Goal: Navigation & Orientation: Go to known website

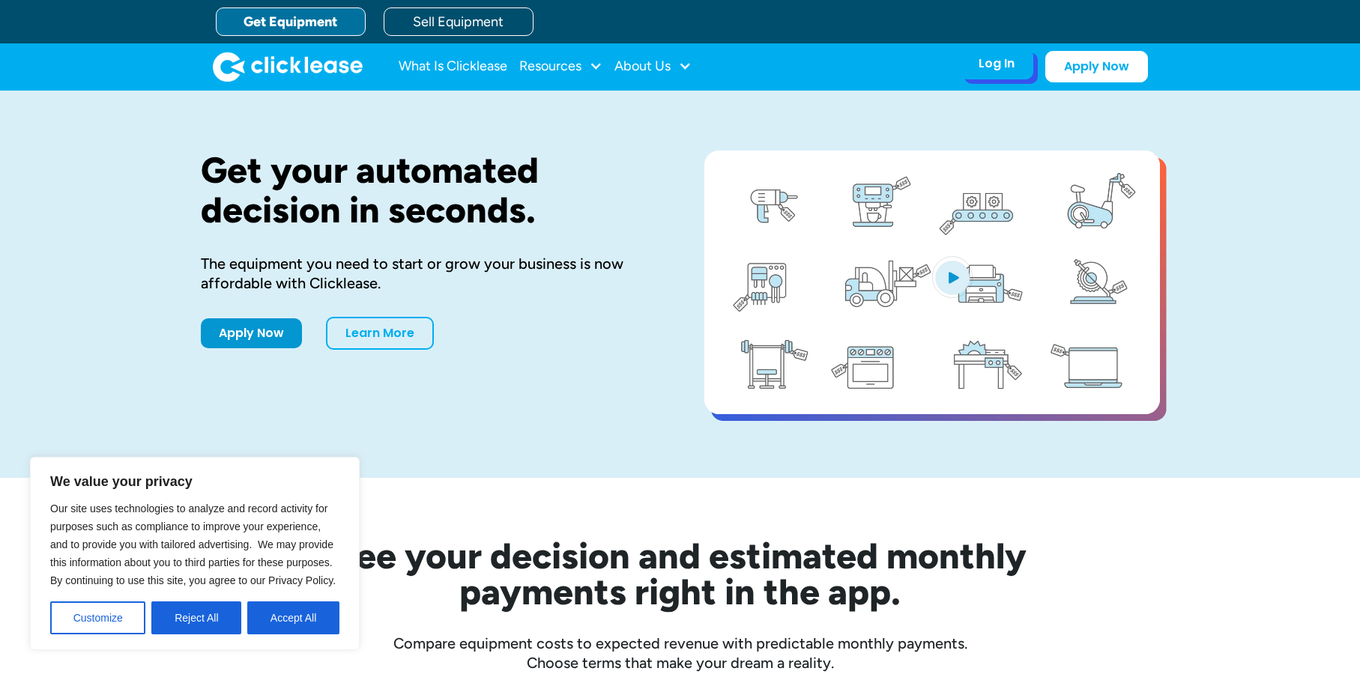
click at [1008, 67] on div "Log In" at bounding box center [997, 63] width 36 height 15
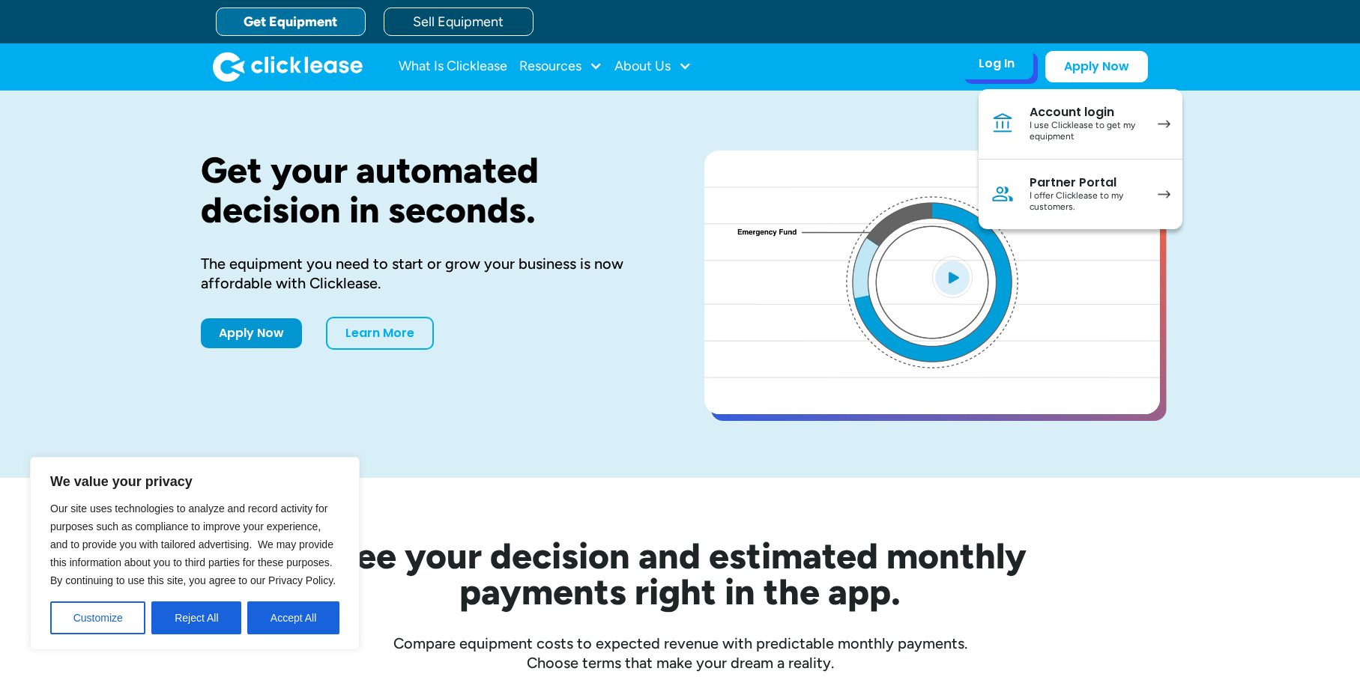
click at [1053, 120] on div "I use Clicklease to get my equipment" at bounding box center [1086, 131] width 113 height 23
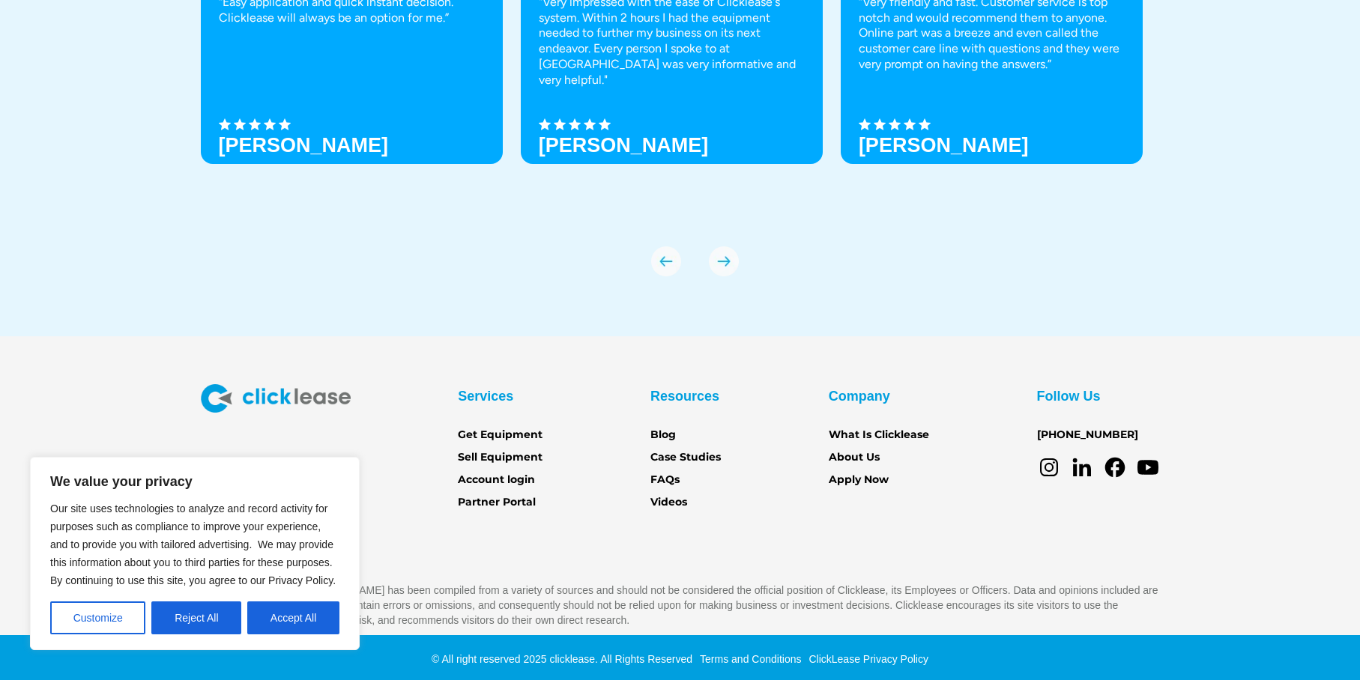
scroll to position [5271, 0]
